Goal: Task Accomplishment & Management: Manage account settings

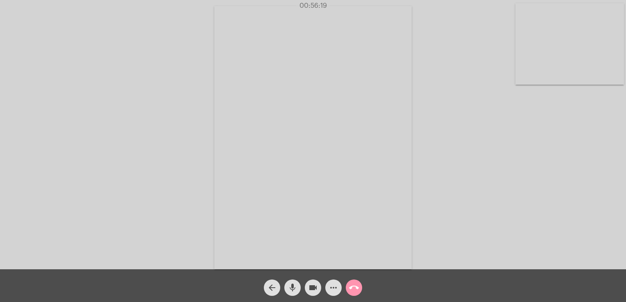
click at [279, 284] on div "arrow_back" at bounding box center [272, 286] width 20 height 20
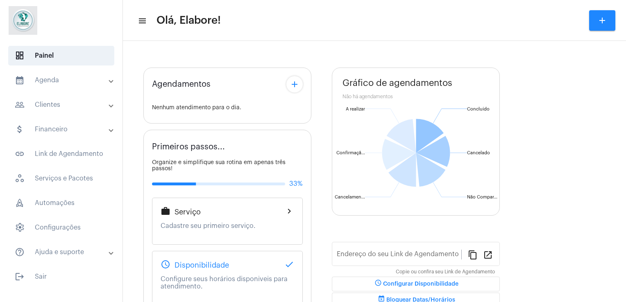
click at [131, 207] on div "Agendamentos add Nenhum atendimento para o dia. Primeiros passos... Organize e …" at bounding box center [374, 220] width 495 height 350
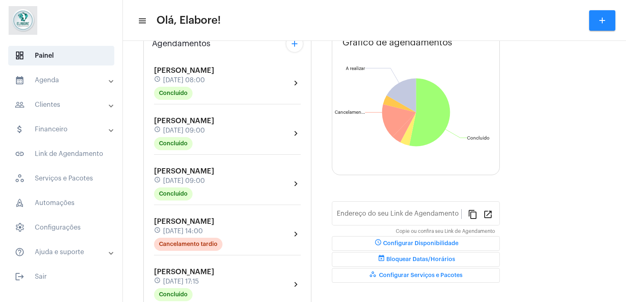
type input "[URL][DOMAIN_NAME]"
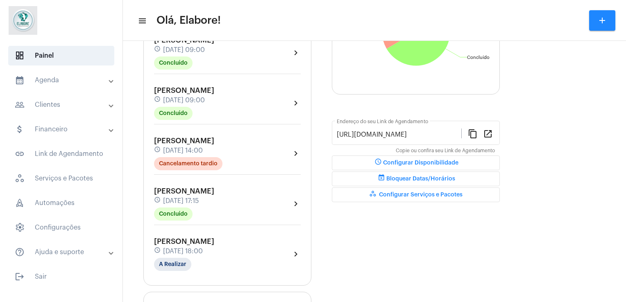
scroll to position [151, 0]
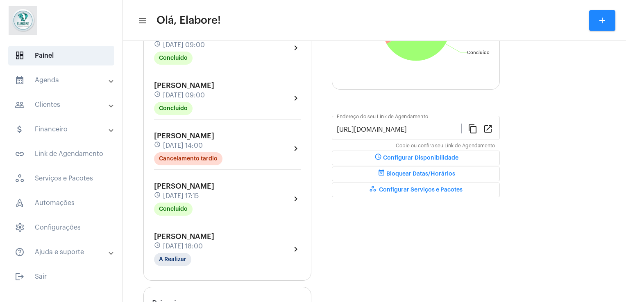
click at [187, 263] on div "[PERSON_NAME] Moura schedule [DATE] 18:00 A Realizar" at bounding box center [184, 250] width 60 height 34
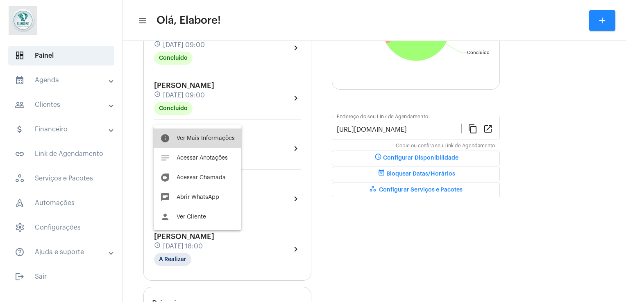
click at [191, 134] on button "info Ver Mais Informações" at bounding box center [198, 139] width 88 height 20
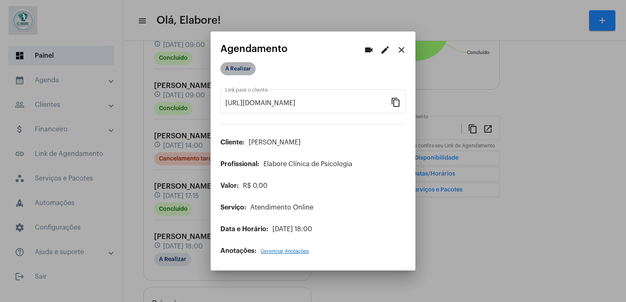
click at [239, 71] on mat-chip "A Realizar" at bounding box center [237, 68] width 35 height 13
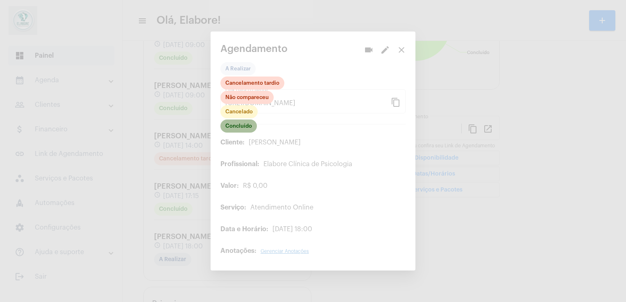
click at [247, 129] on mat-chip "Concluído" at bounding box center [238, 126] width 36 height 13
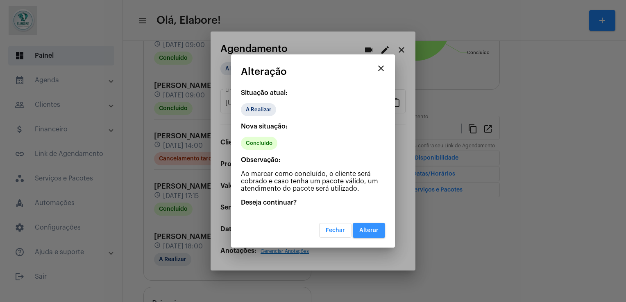
click at [372, 233] on button "Alterar" at bounding box center [369, 230] width 32 height 15
